Goal: Find specific page/section: Find specific page/section

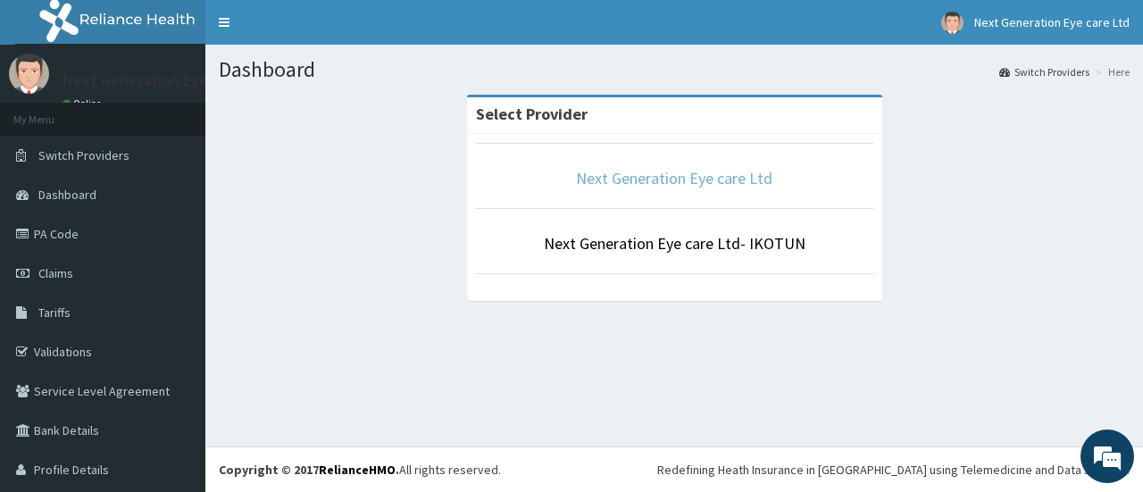
click at [679, 180] on link "Next Generation Eye care Ltd" at bounding box center [674, 178] width 196 height 21
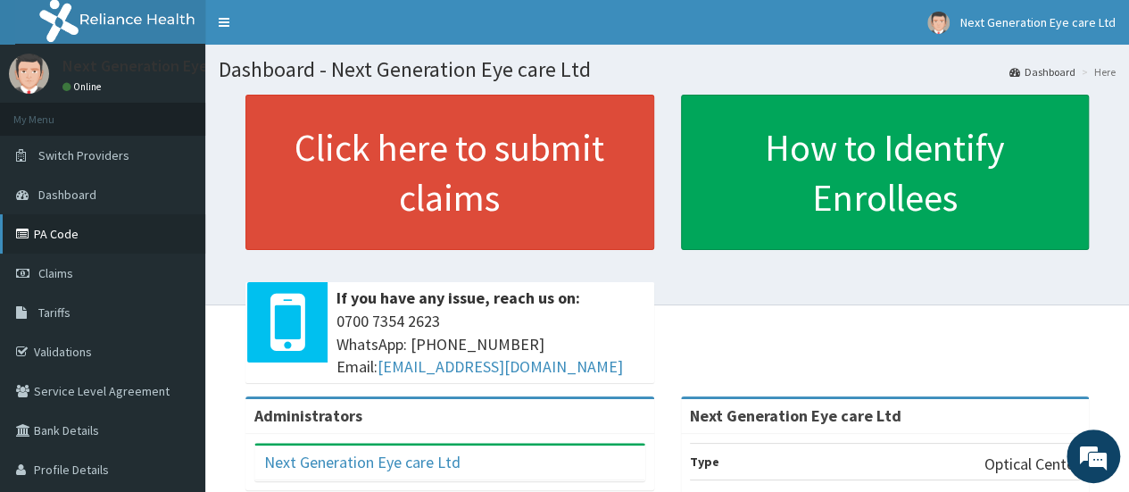
click at [71, 237] on link "PA Code" at bounding box center [102, 233] width 205 height 39
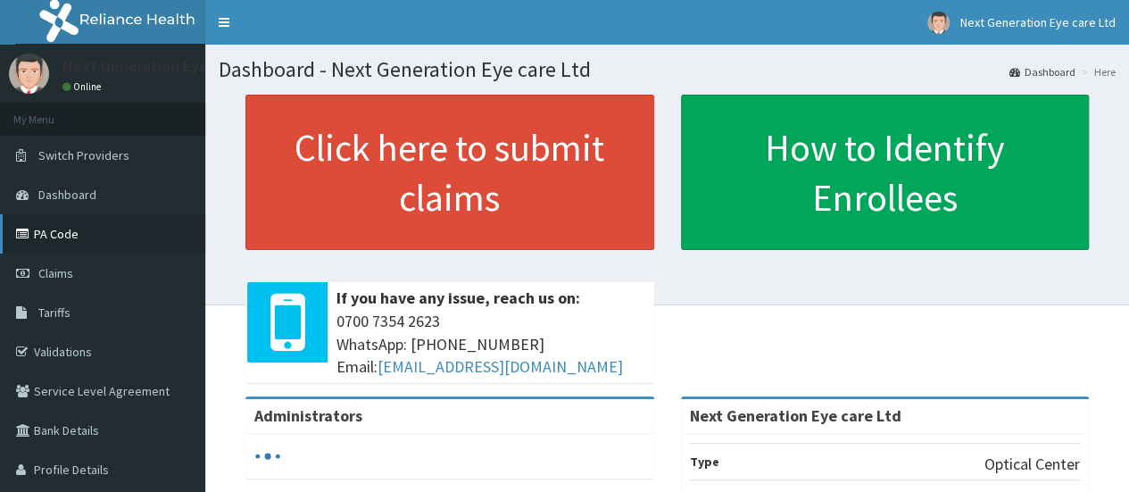
click at [81, 237] on link "PA Code" at bounding box center [102, 233] width 205 height 39
